Goal: Navigation & Orientation: Find specific page/section

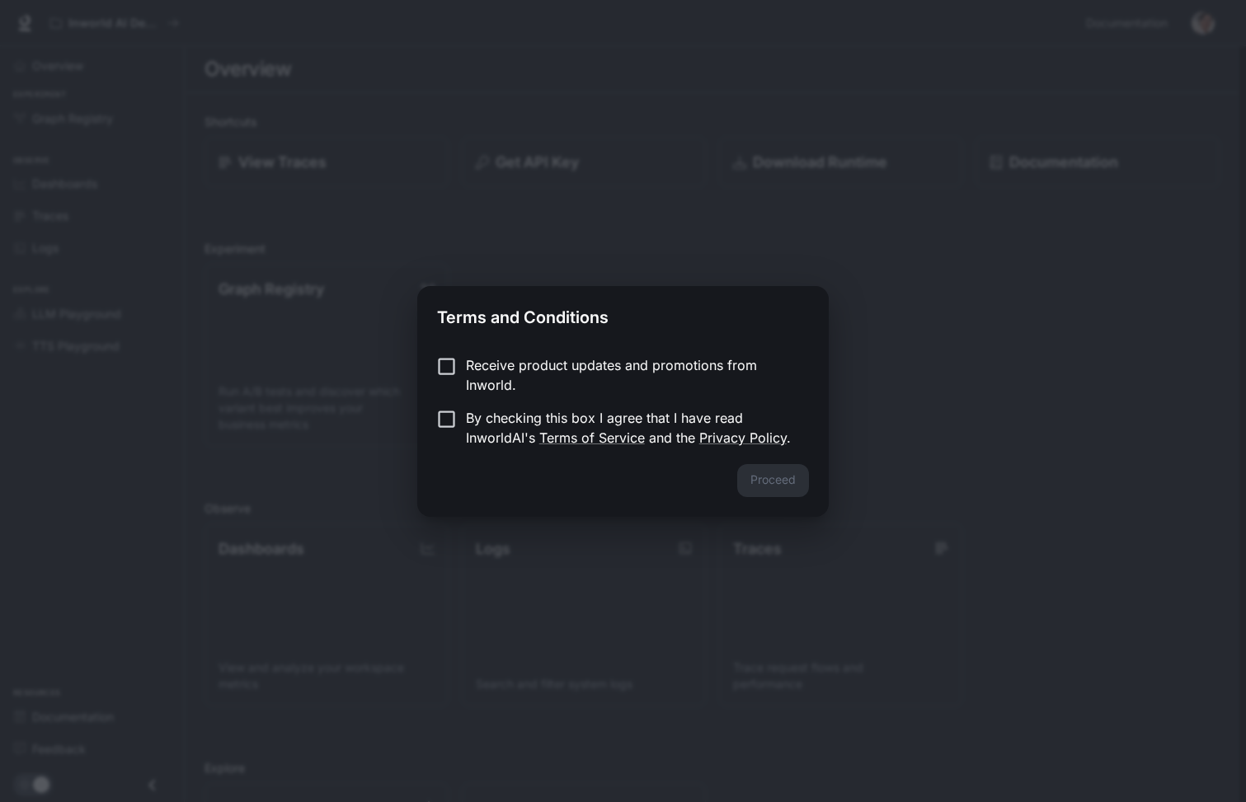
click at [593, 418] on p "By checking this box I agree that I have read InworldAI's Terms of Service and …" at bounding box center [631, 428] width 330 height 40
click at [774, 464] on button "Proceed" at bounding box center [773, 480] width 72 height 33
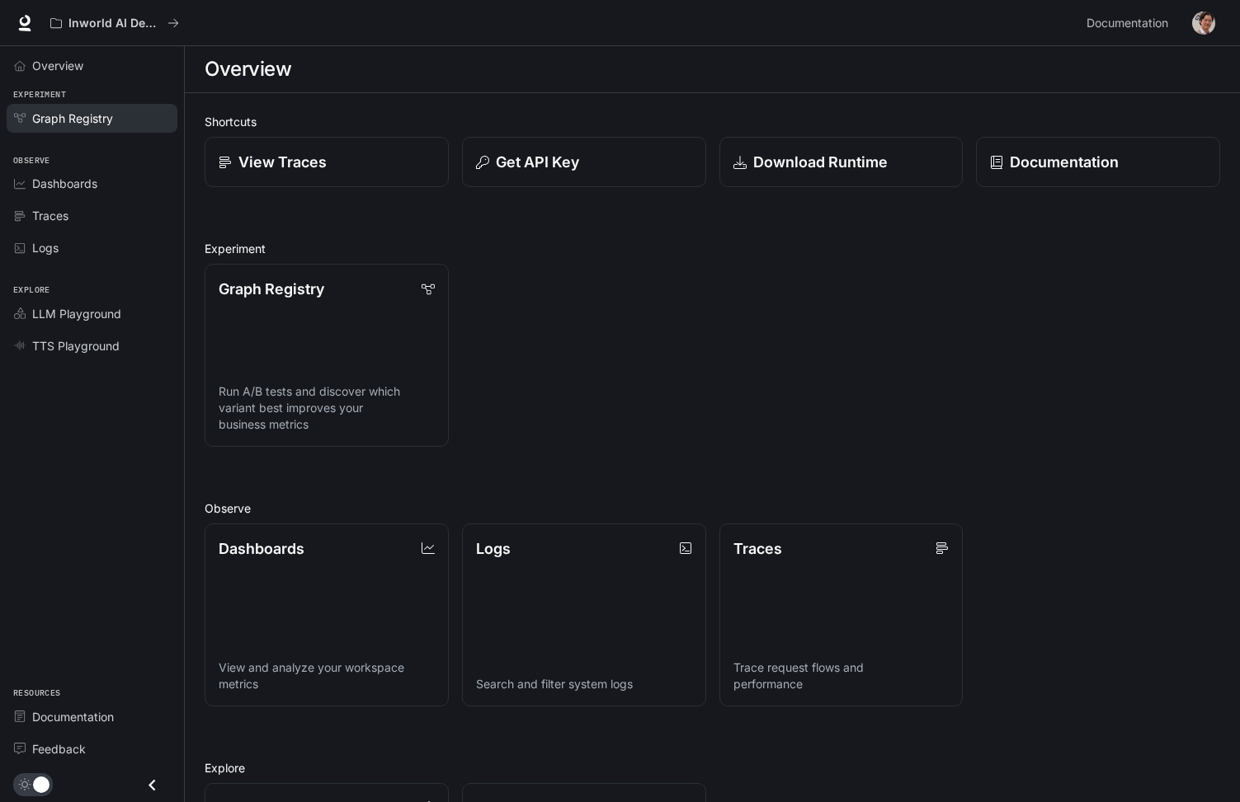
click at [53, 125] on span "Graph Registry" at bounding box center [72, 118] width 81 height 17
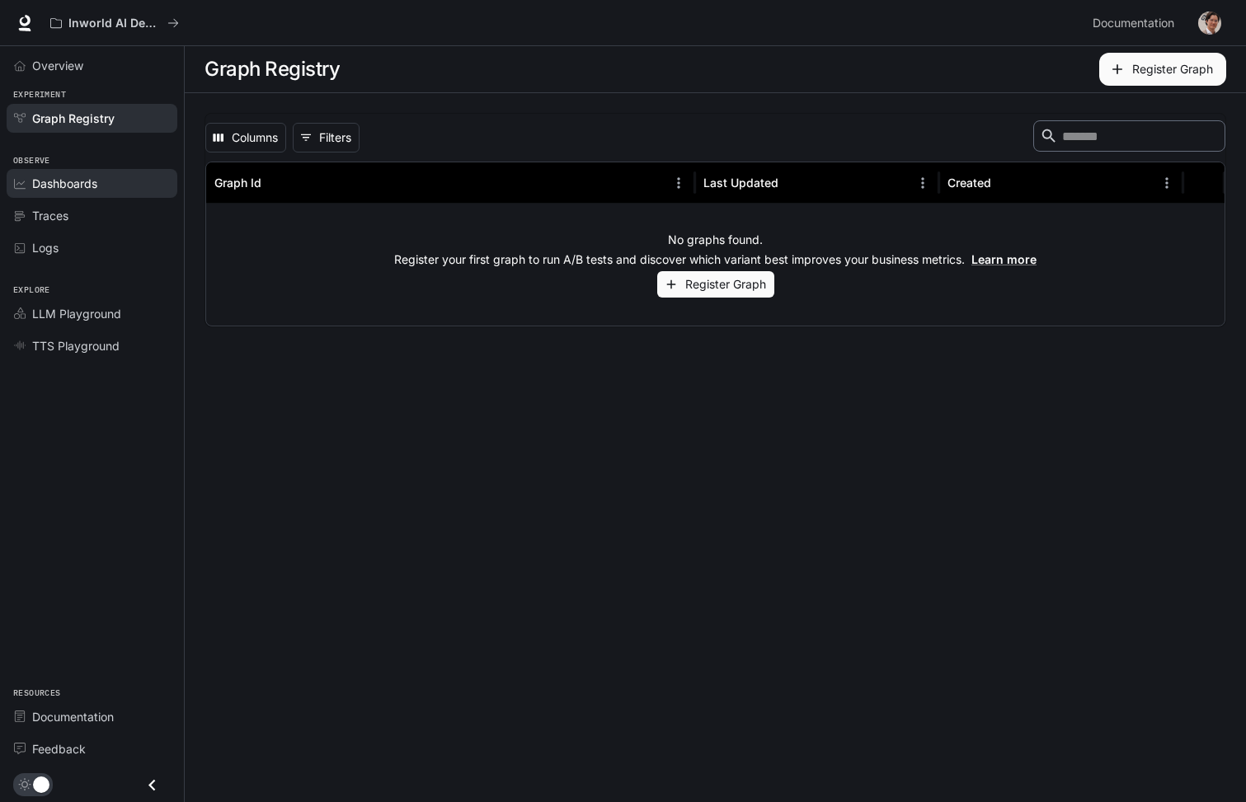
click at [59, 194] on link "Dashboards" at bounding box center [92, 183] width 171 height 29
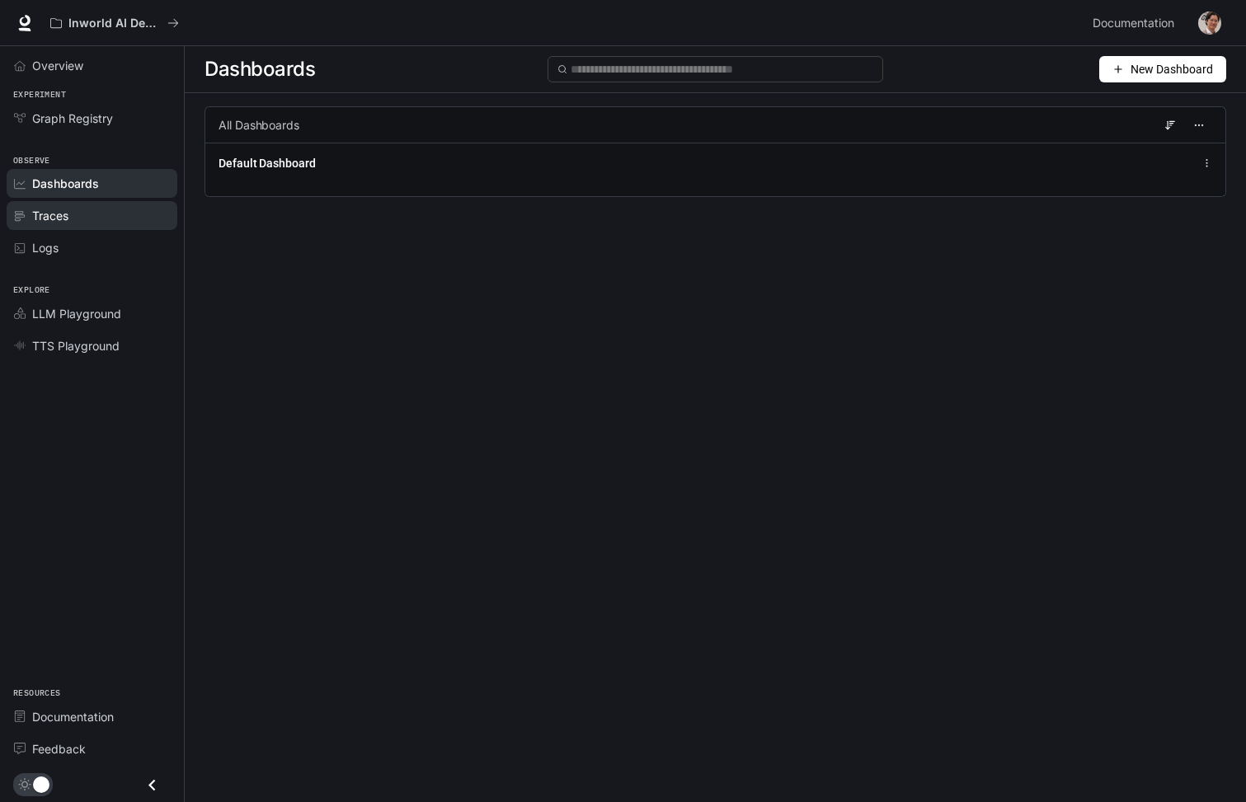
click at [81, 216] on div "Traces" at bounding box center [101, 215] width 138 height 17
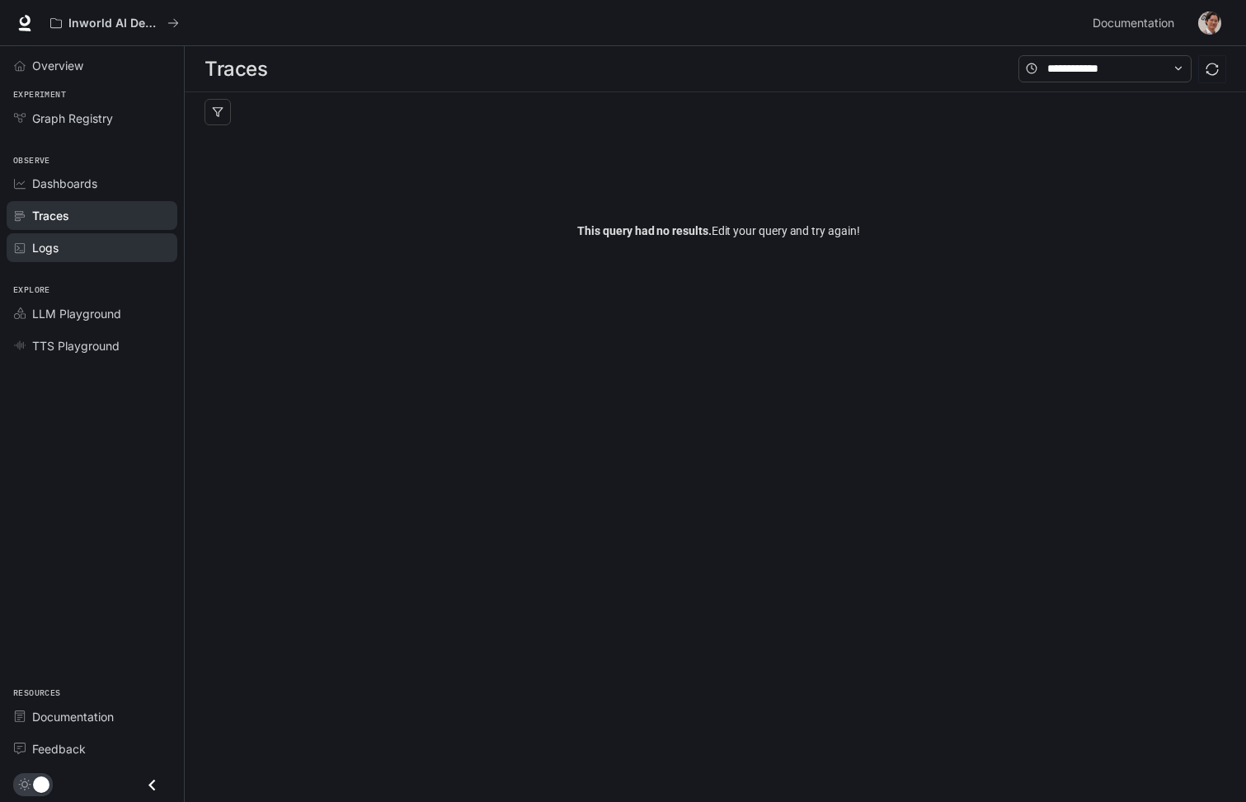
click at [73, 238] on link "Logs" at bounding box center [92, 247] width 171 height 29
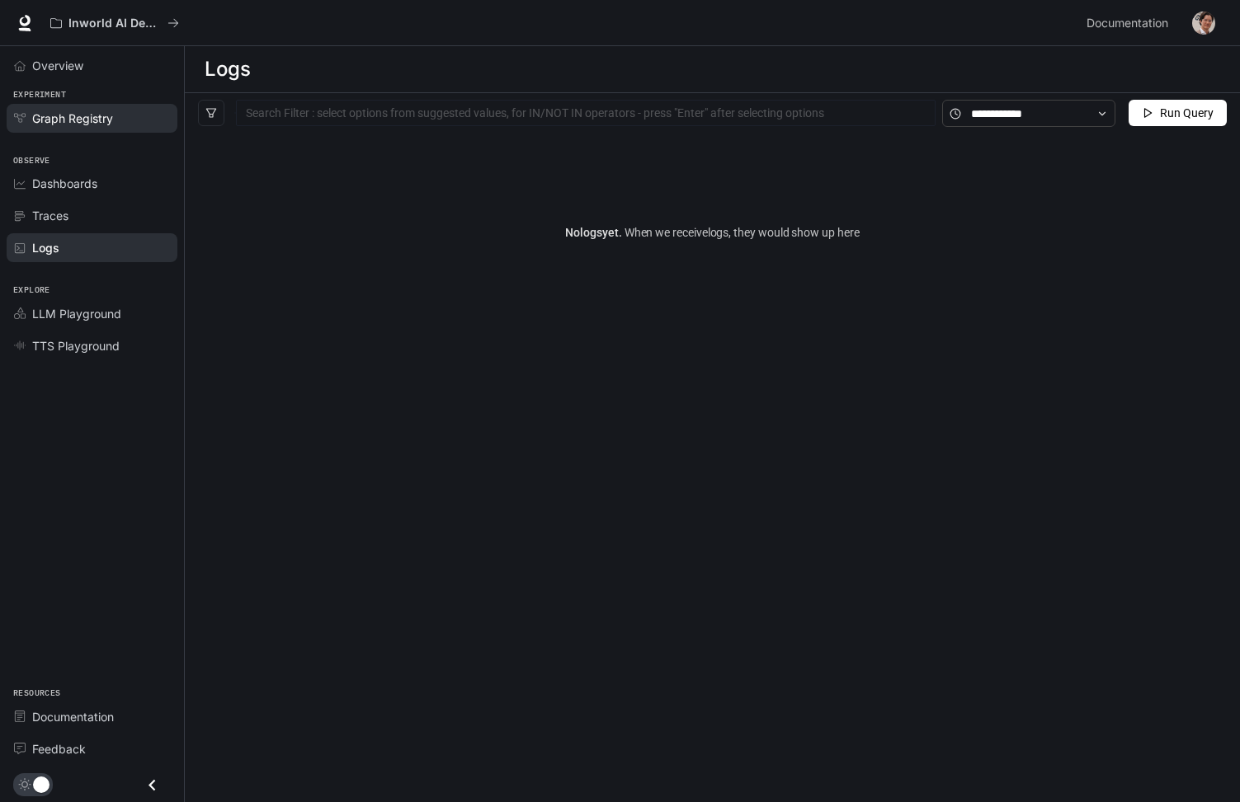
click at [61, 123] on span "Graph Registry" at bounding box center [72, 118] width 81 height 17
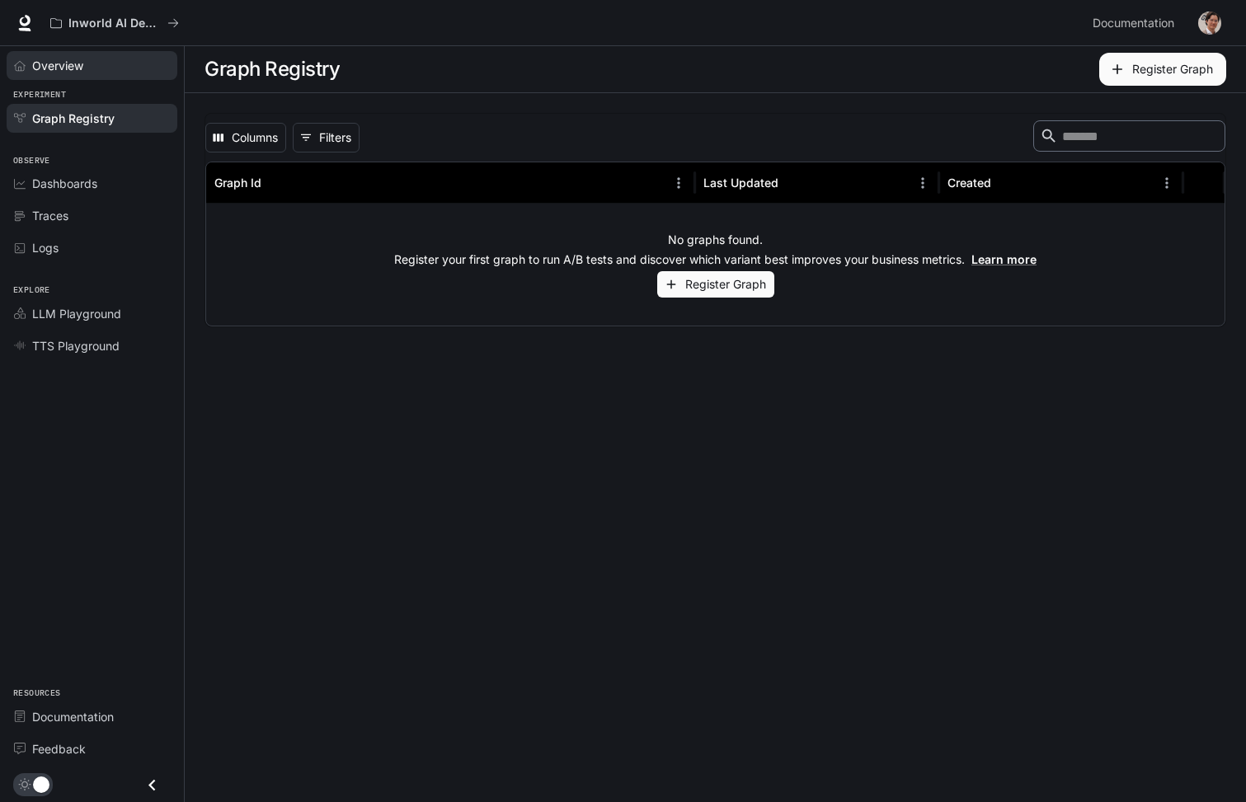
click at [61, 67] on span "Overview" at bounding box center [57, 65] width 51 height 17
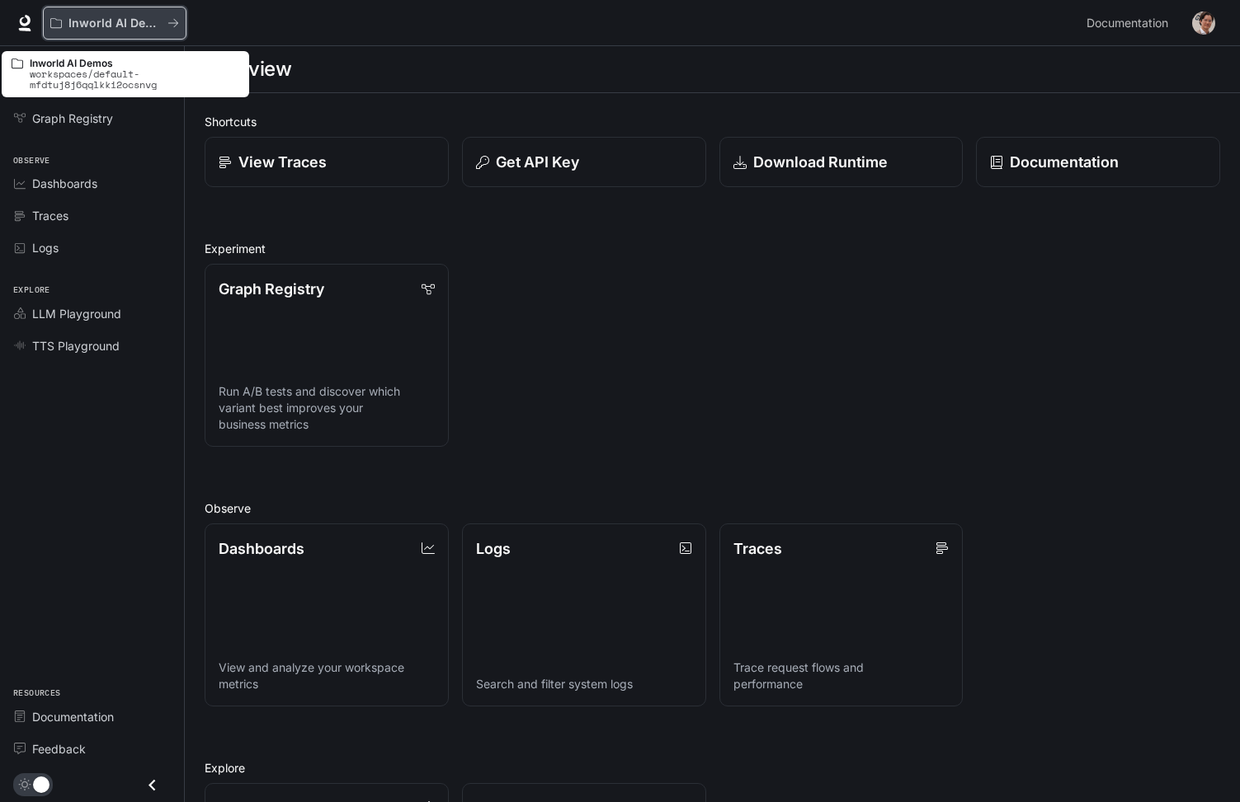
click at [81, 29] on p "Inworld AI Demos" at bounding box center [114, 23] width 92 height 14
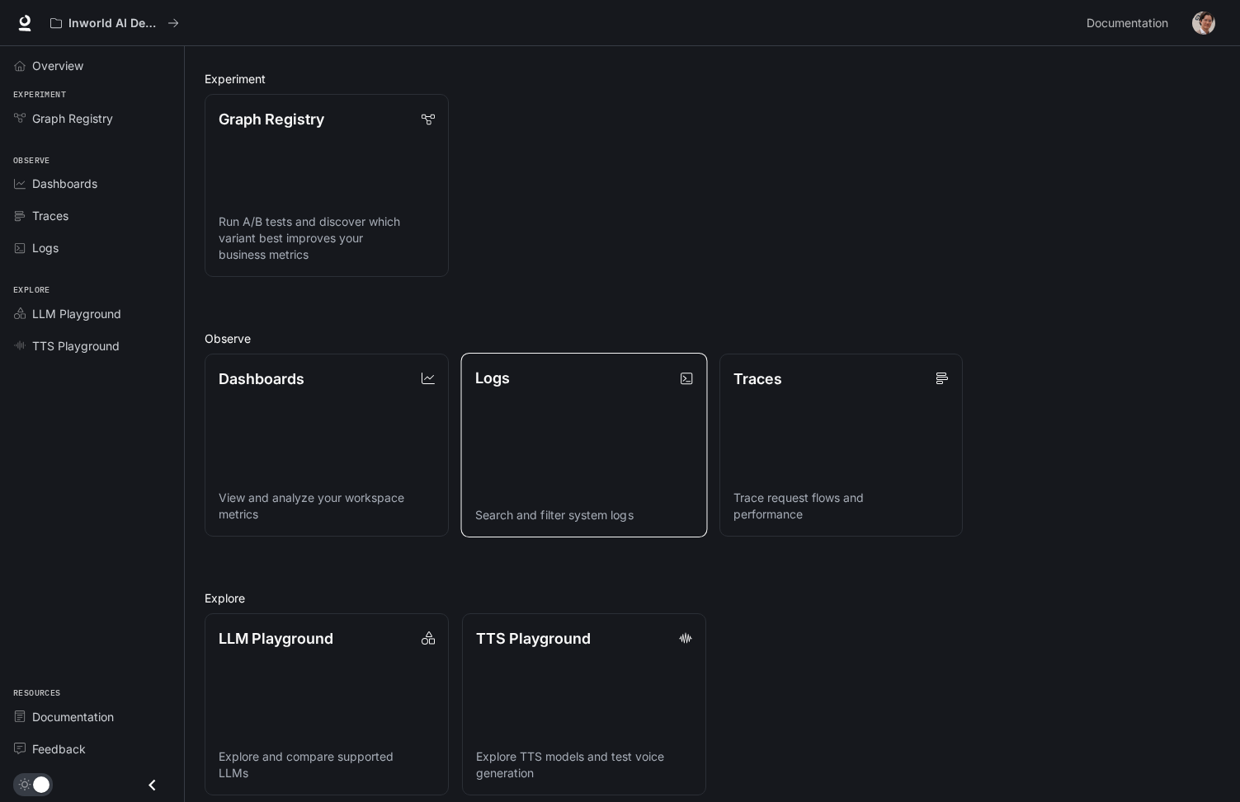
scroll to position [183, 0]
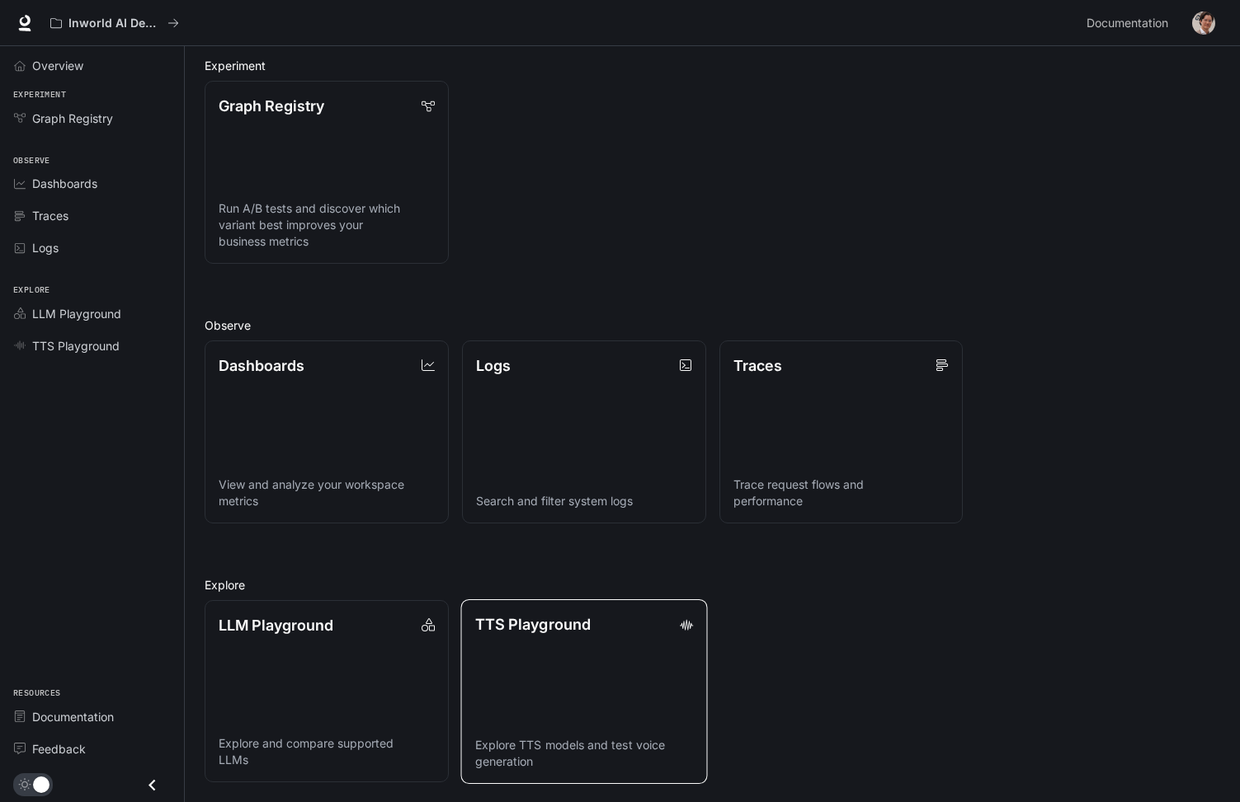
click at [633, 663] on link "TTS Playground Explore TTS models and test voice generation" at bounding box center [583, 692] width 247 height 185
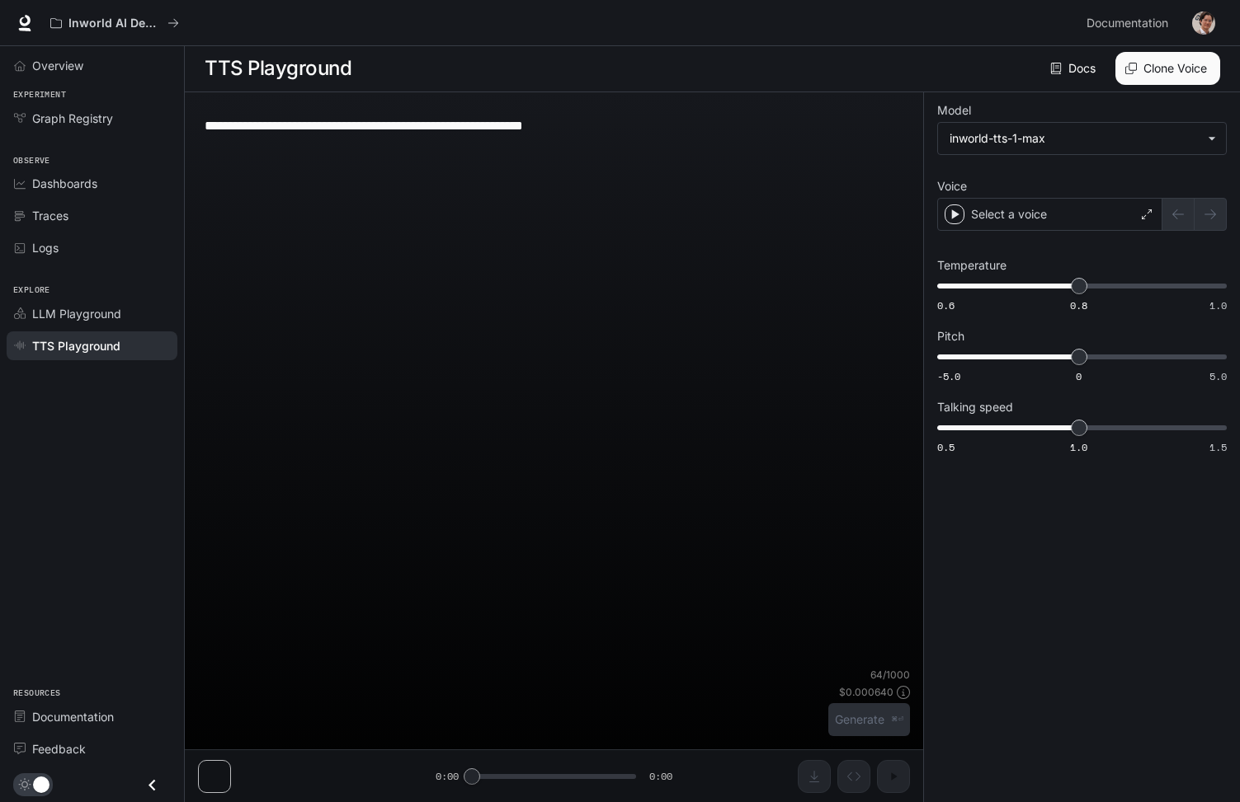
scroll to position [1, 0]
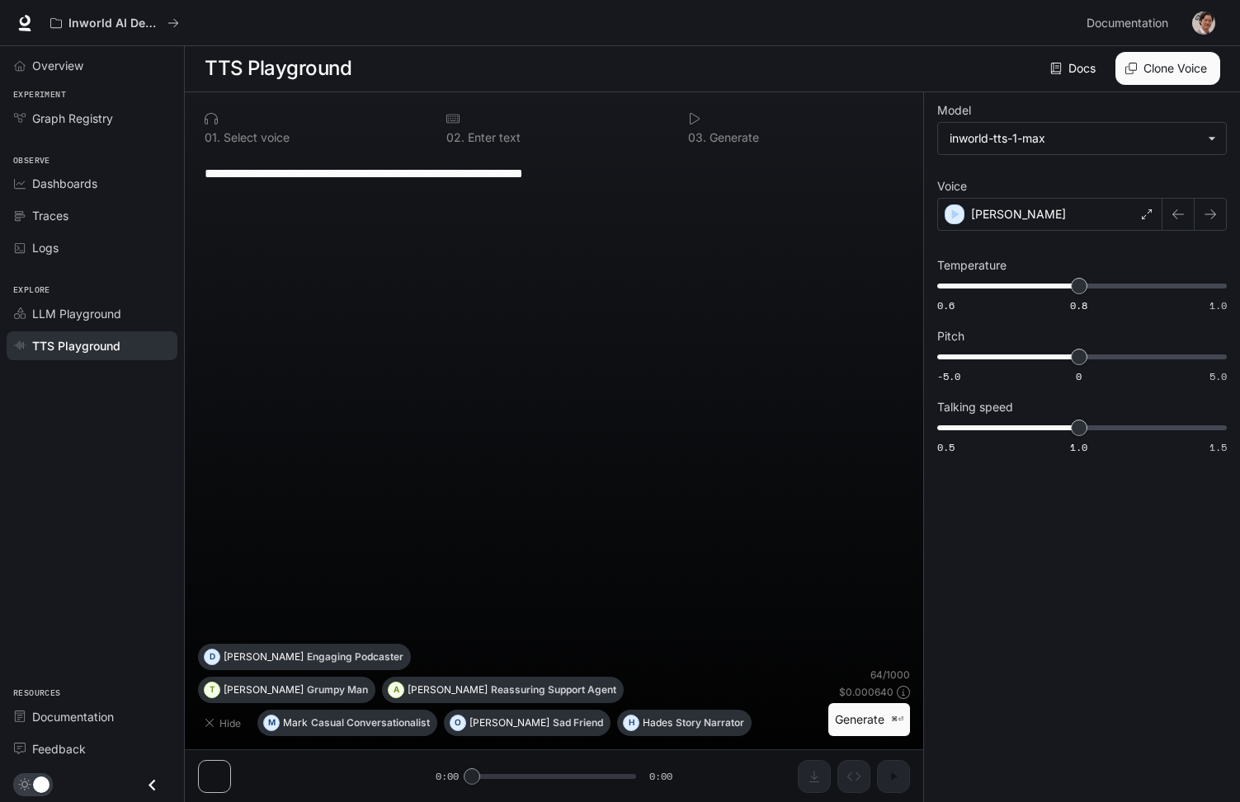
click at [44, 295] on span "Explore" at bounding box center [92, 291] width 184 height 14
click at [44, 300] on link "LLM Playground" at bounding box center [92, 313] width 171 height 29
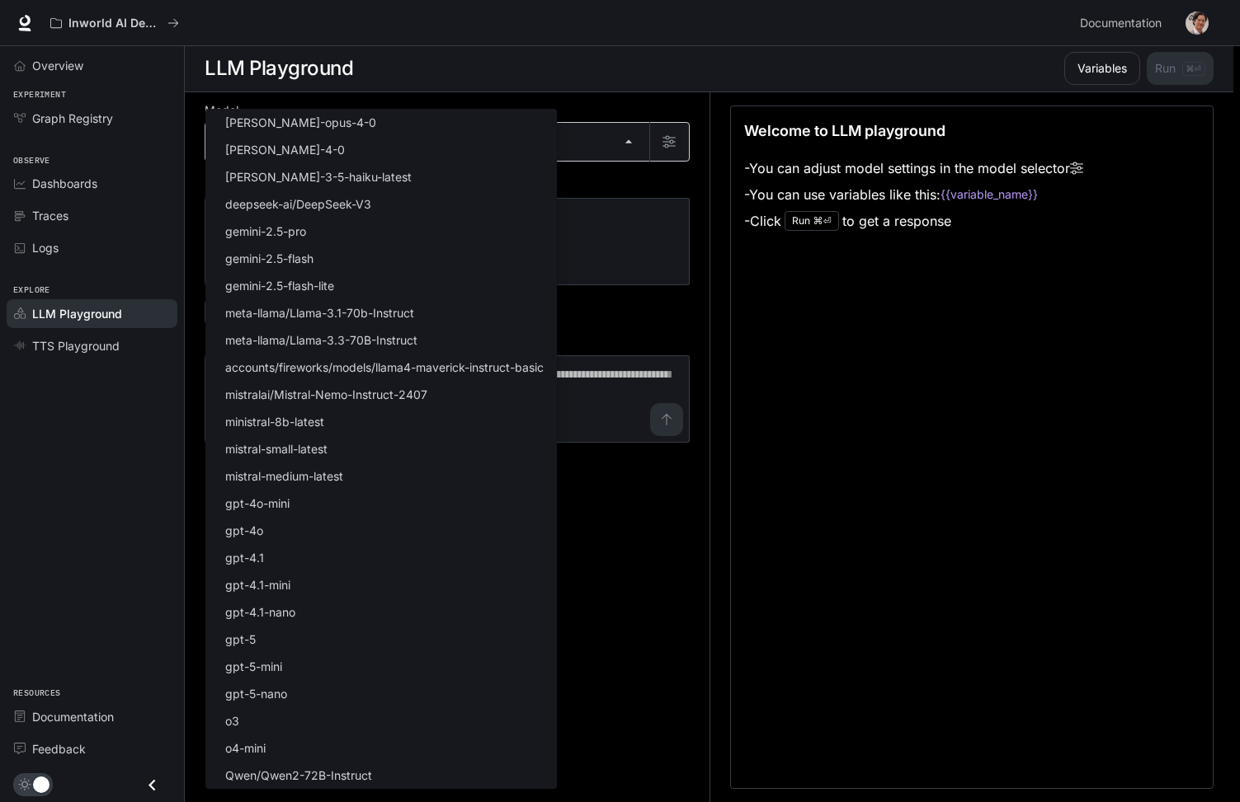
click at [312, 136] on body "Skip to main content Inworld AI Demos Documentation Documentation Portal Overvi…" at bounding box center [620, 400] width 1240 height 803
click at [111, 107] on div at bounding box center [623, 401] width 1246 height 802
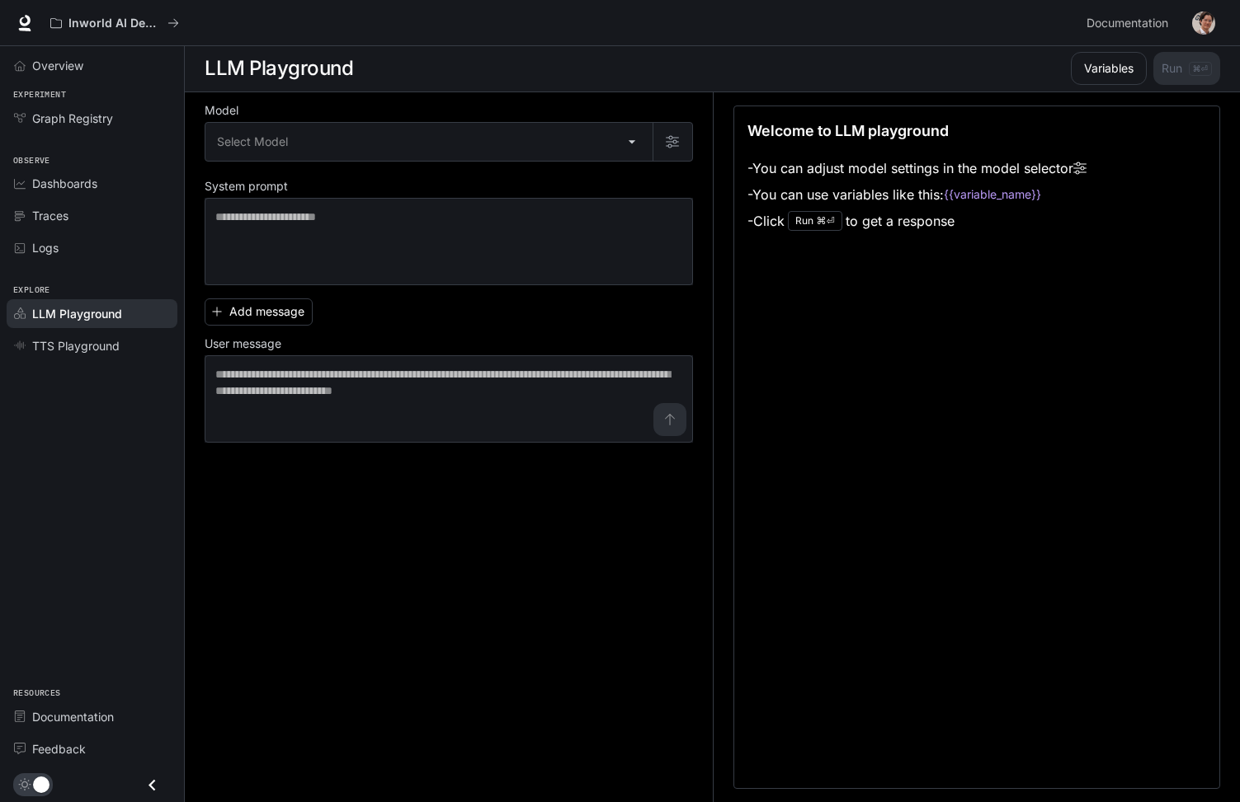
click at [58, 86] on div "Experiment Graph Registry" at bounding box center [92, 111] width 184 height 53
click at [58, 73] on span "Overview" at bounding box center [57, 65] width 51 height 17
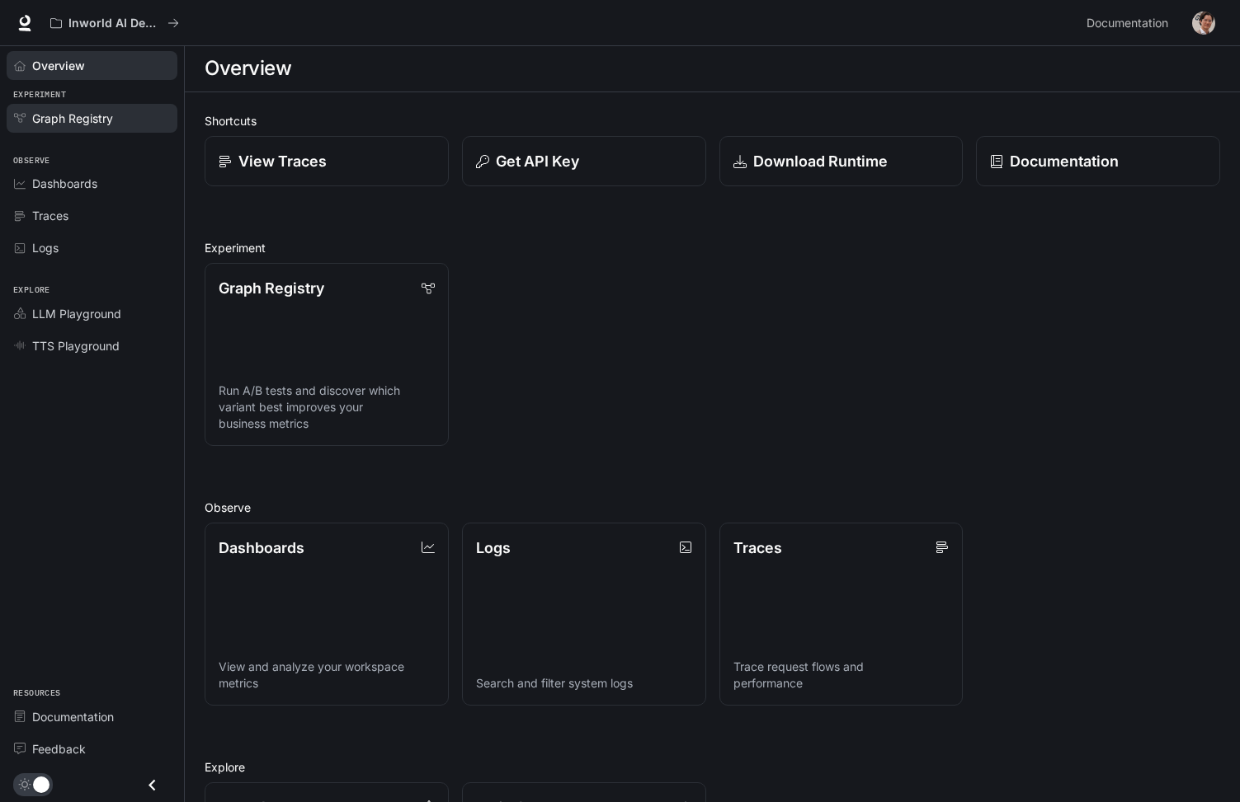
click at [59, 106] on link "Graph Registry" at bounding box center [92, 118] width 171 height 29
